Goal: Information Seeking & Learning: Learn about a topic

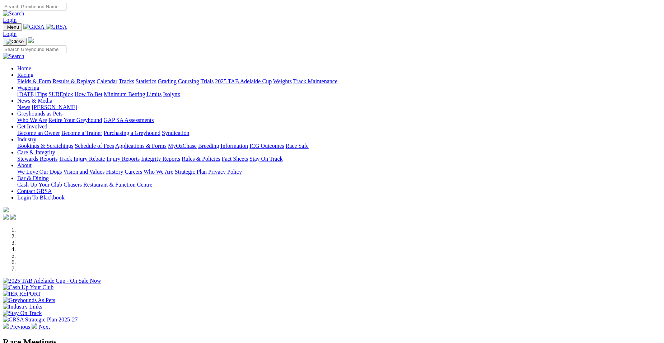
select select "VIC"
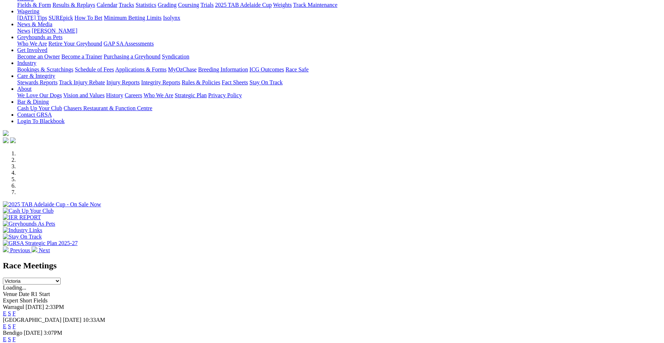
scroll to position [129, 0]
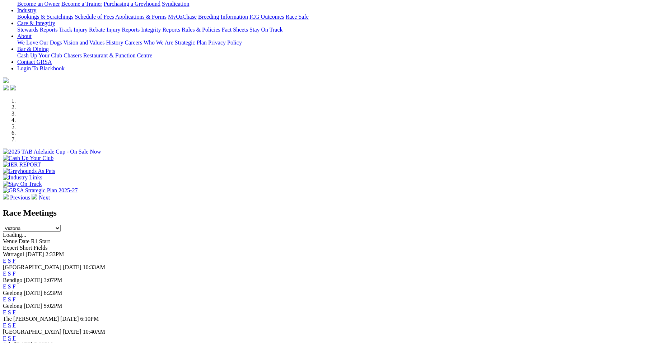
click at [6, 258] on link "E" at bounding box center [5, 261] width 4 height 6
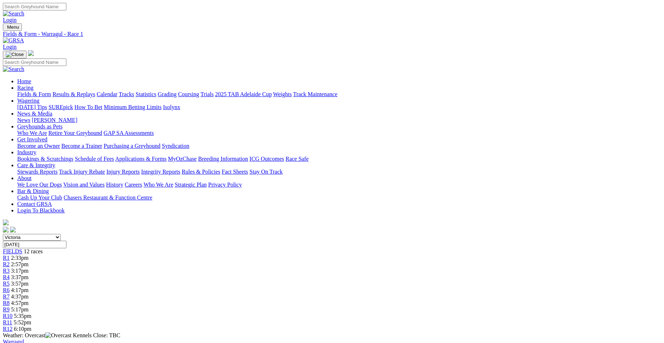
click at [10, 274] on span "R4" at bounding box center [6, 277] width 7 height 6
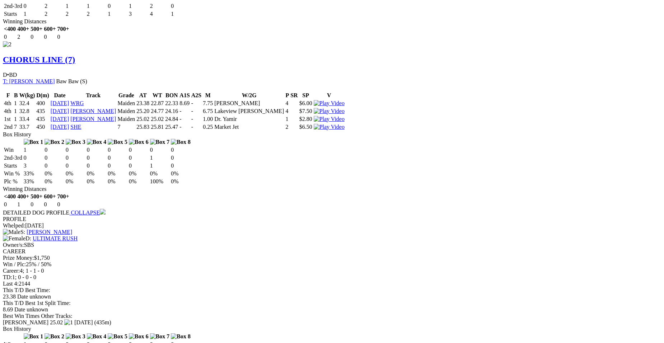
scroll to position [880, 0]
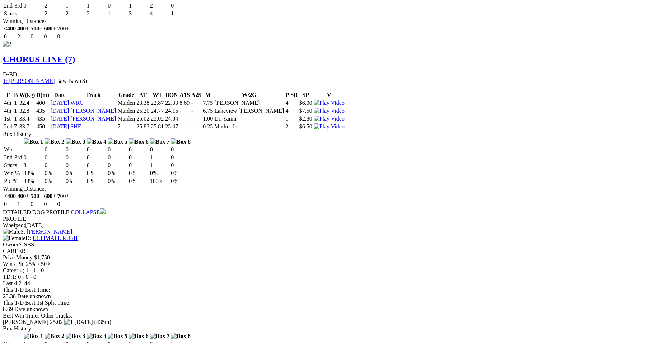
scroll to position [871, 0]
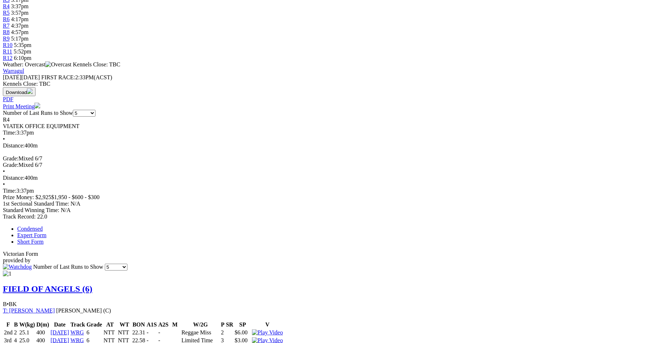
scroll to position [0, 0]
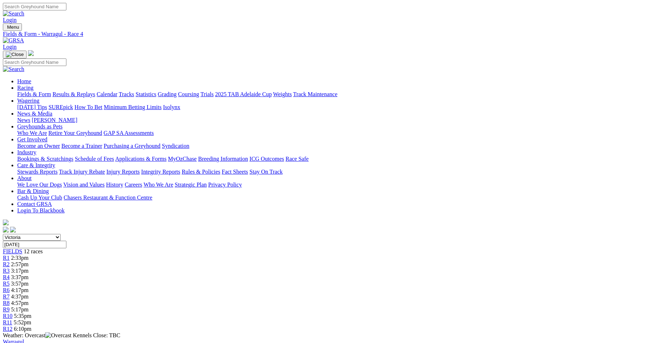
click at [29, 255] on span "2:33pm" at bounding box center [20, 258] width 18 height 6
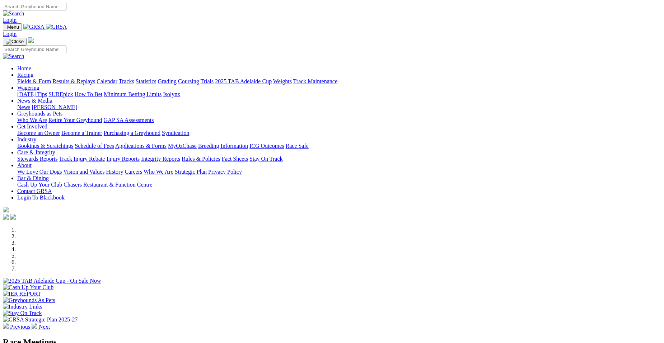
scroll to position [129, 0]
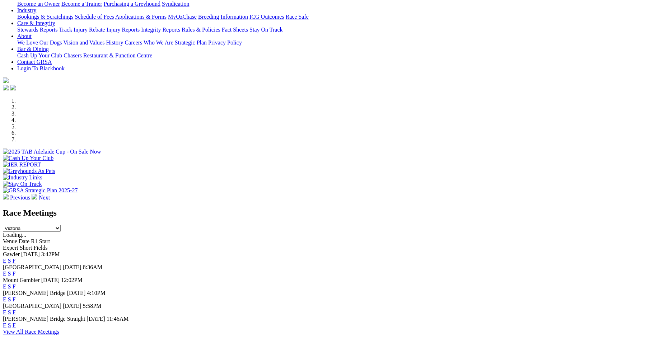
click at [61, 225] on select "[GEOGRAPHIC_DATA] [GEOGRAPHIC_DATA] [GEOGRAPHIC_DATA] [GEOGRAPHIC_DATA] [GEOGRA…" at bounding box center [32, 228] width 58 height 7
select select "VIC"
click at [61, 225] on select "[GEOGRAPHIC_DATA] [GEOGRAPHIC_DATA] [GEOGRAPHIC_DATA] [GEOGRAPHIC_DATA] [GEOGRA…" at bounding box center [32, 228] width 58 height 7
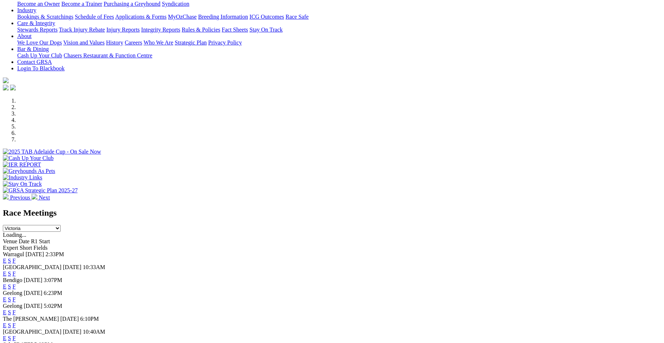
click at [6, 271] on link "E" at bounding box center [5, 274] width 4 height 6
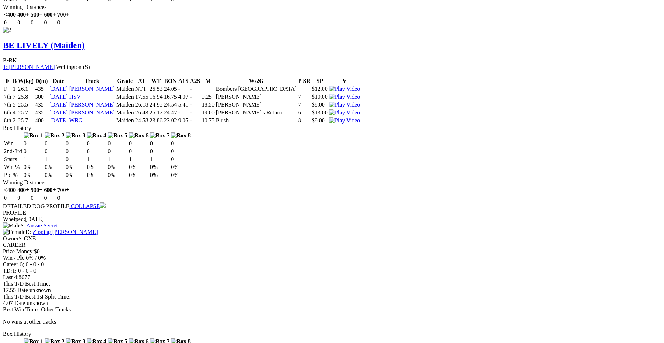
scroll to position [871, 0]
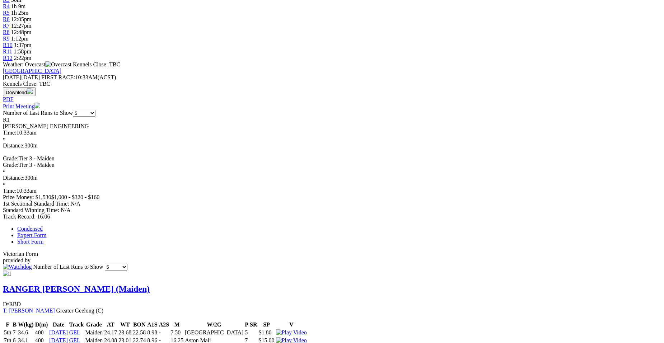
scroll to position [0, 0]
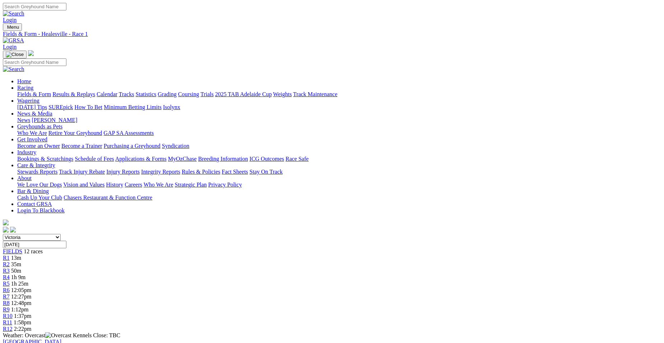
click at [10, 274] on span "R4" at bounding box center [6, 277] width 7 height 6
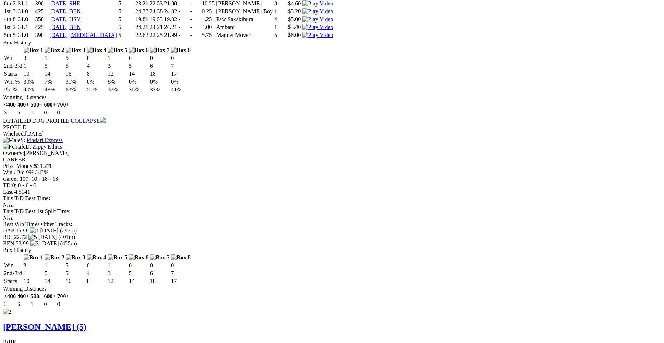
scroll to position [900, 0]
